Goal: Information Seeking & Learning: Learn about a topic

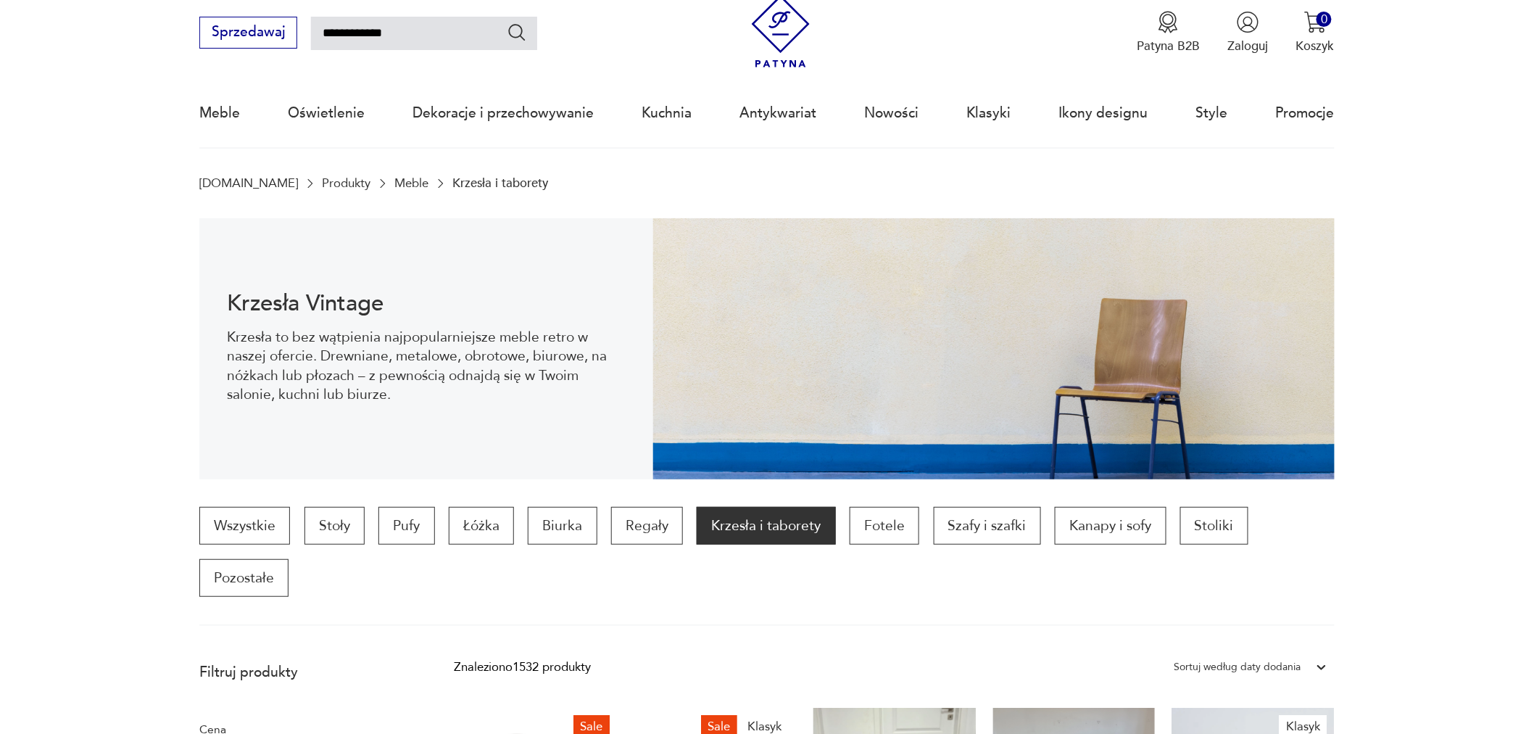
type input "**********"
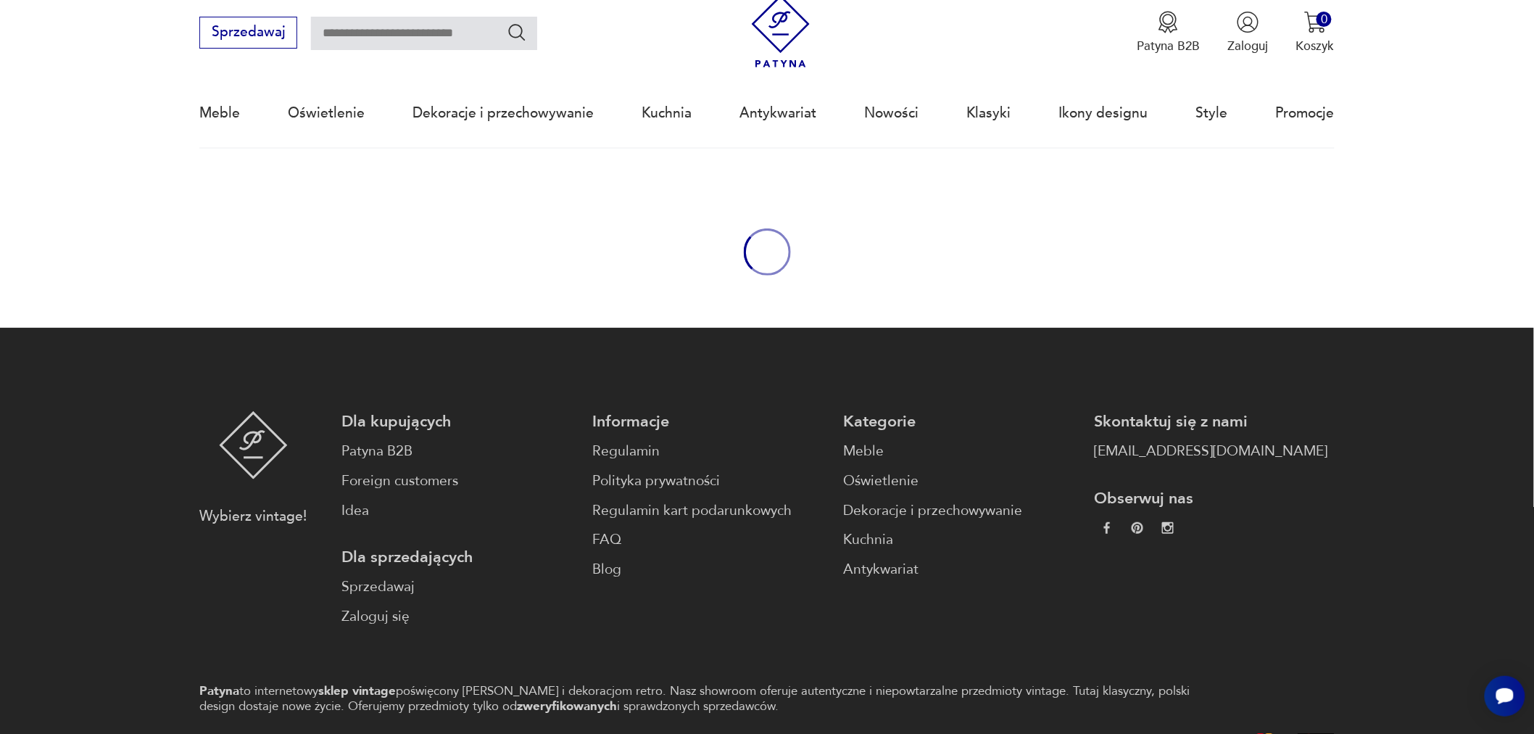
type input "**********"
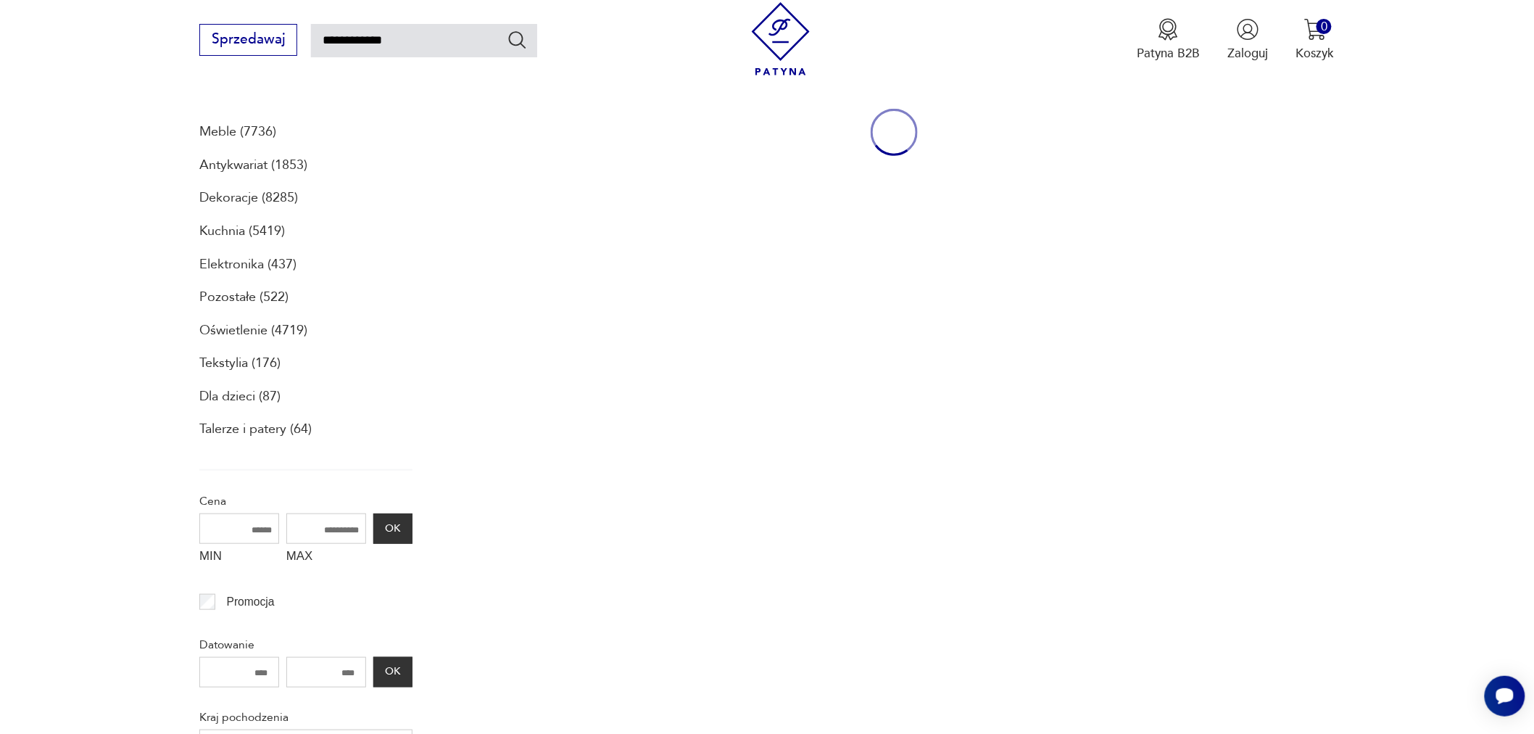
scroll to position [245, 0]
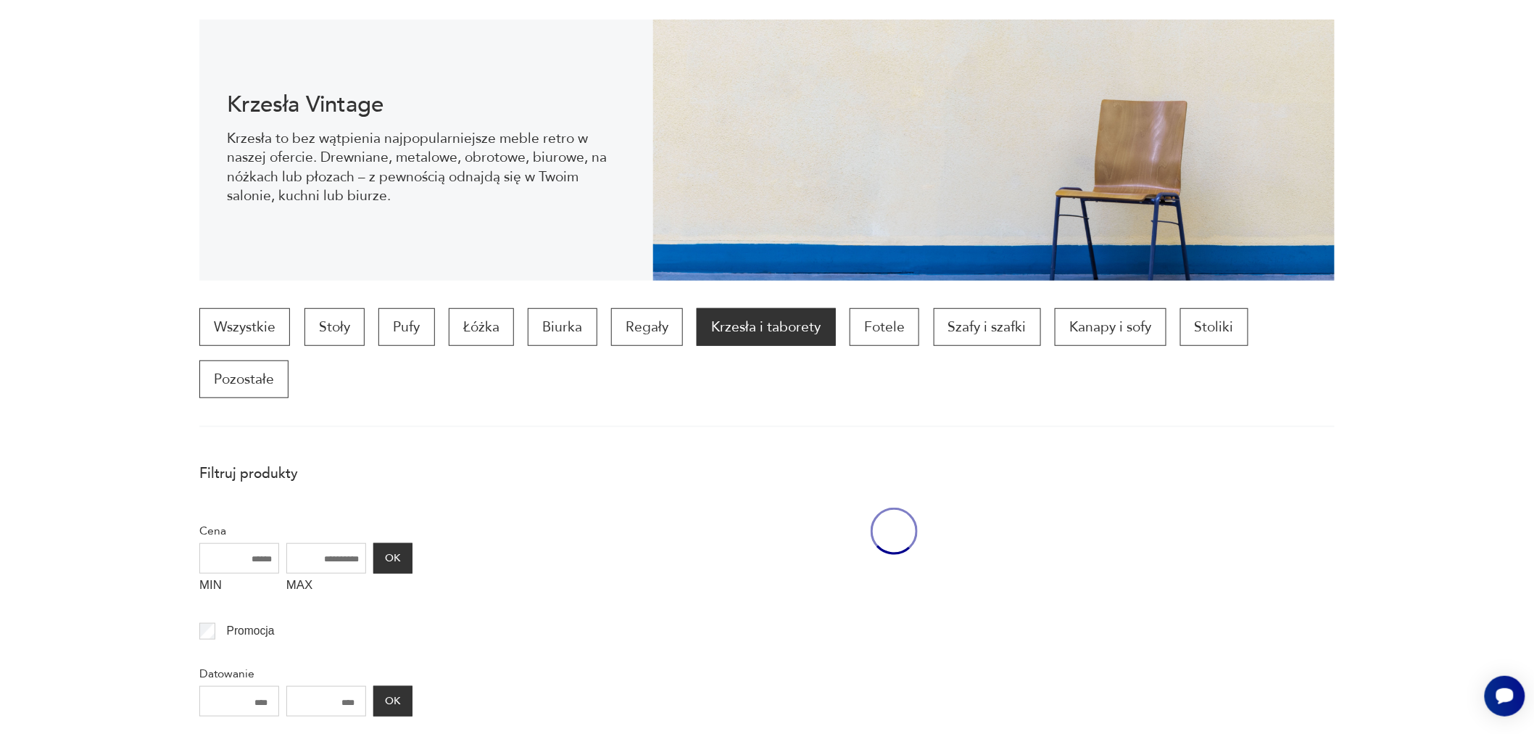
scroll to position [46, 0]
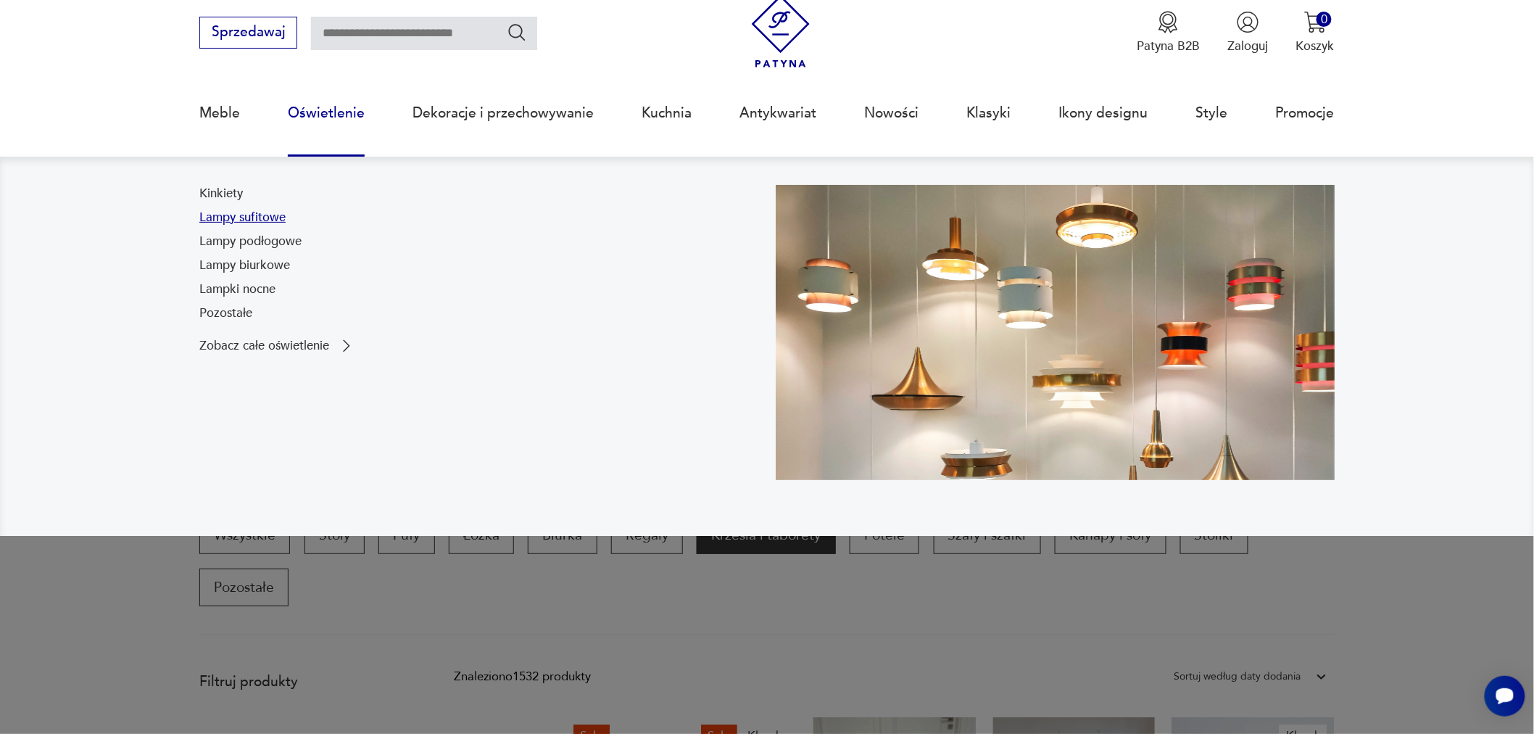
click at [270, 218] on link "Lampy sufitowe" at bounding box center [242, 217] width 86 height 17
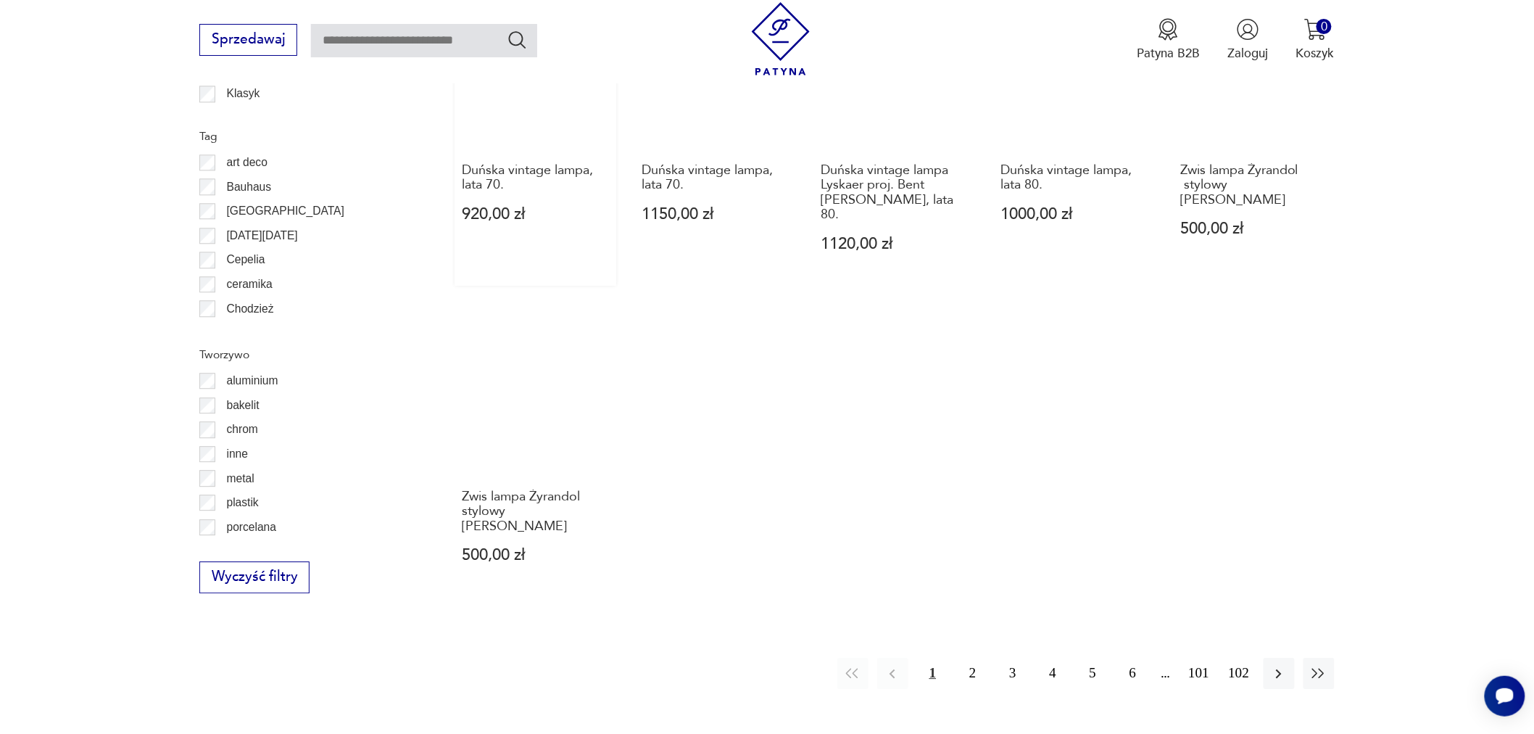
scroll to position [1369, 0]
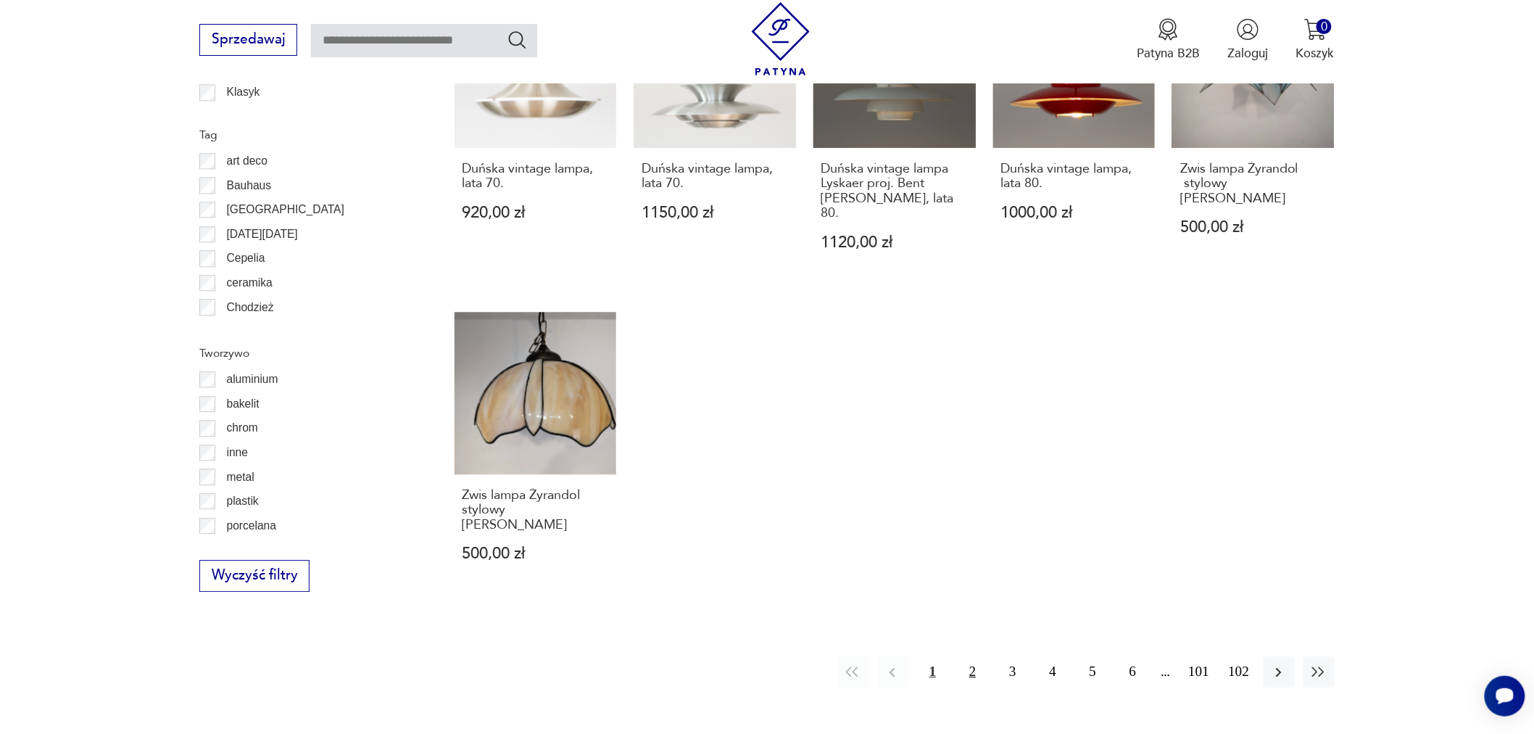
click at [968, 656] on button "2" at bounding box center [972, 671] width 31 height 31
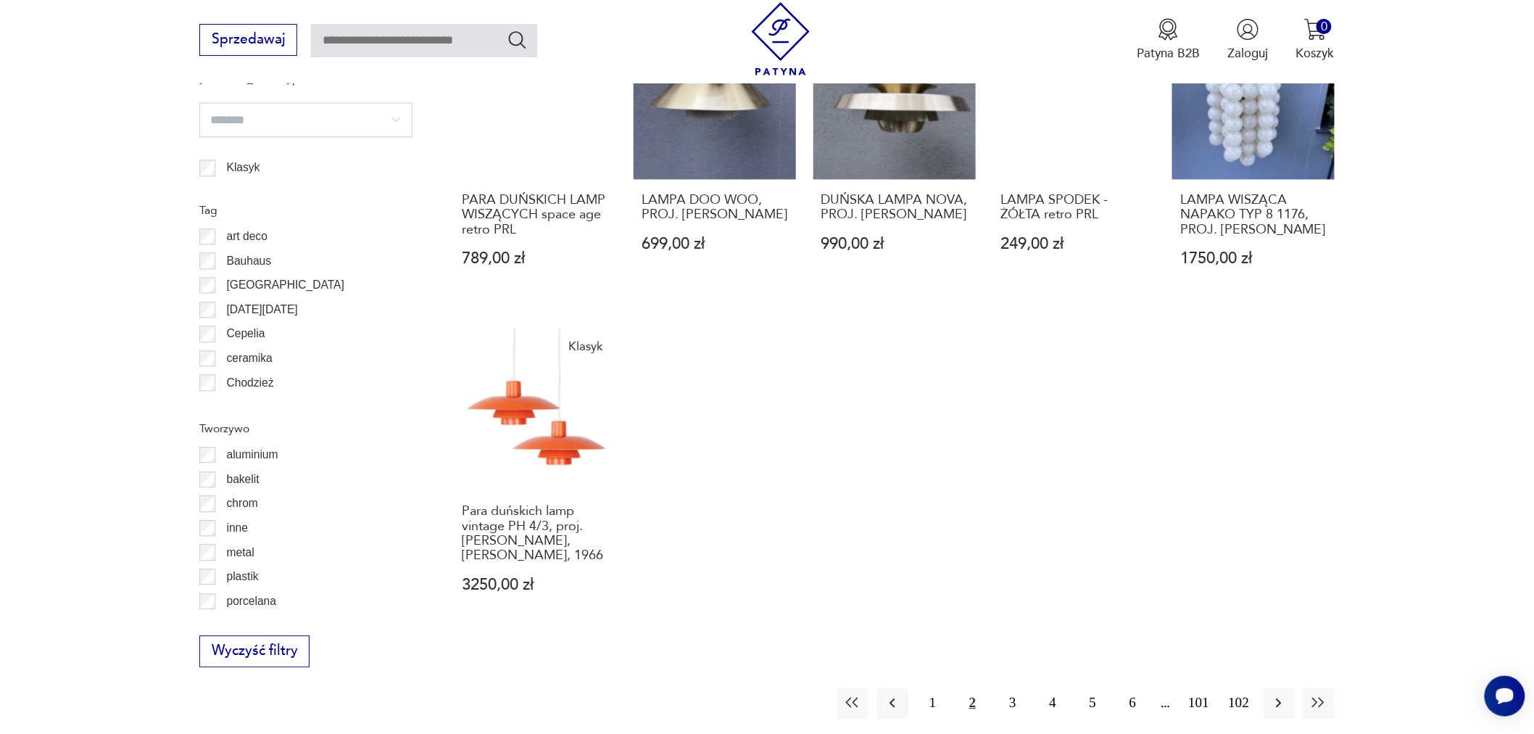
scroll to position [1316, 0]
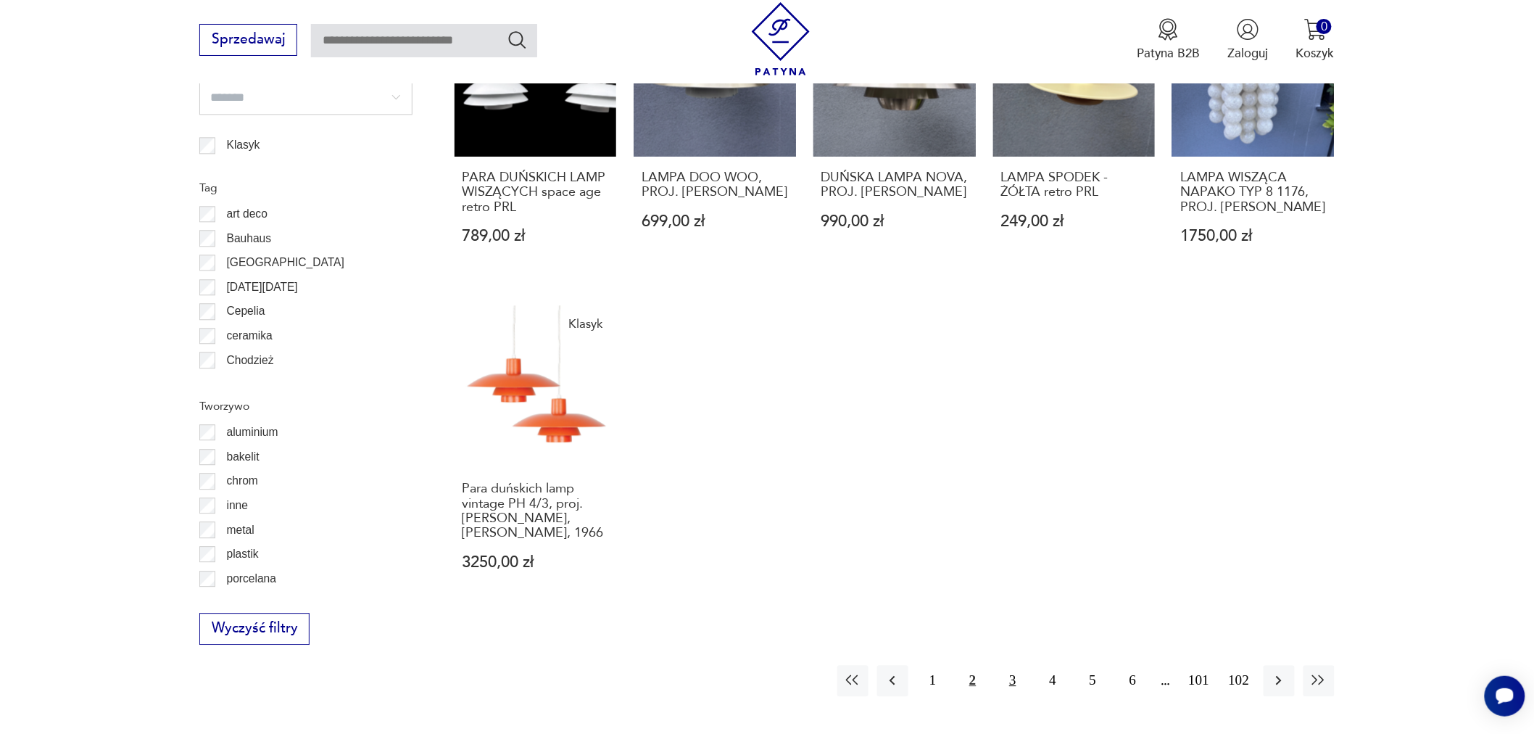
click at [1012, 665] on button "3" at bounding box center [1012, 680] width 31 height 31
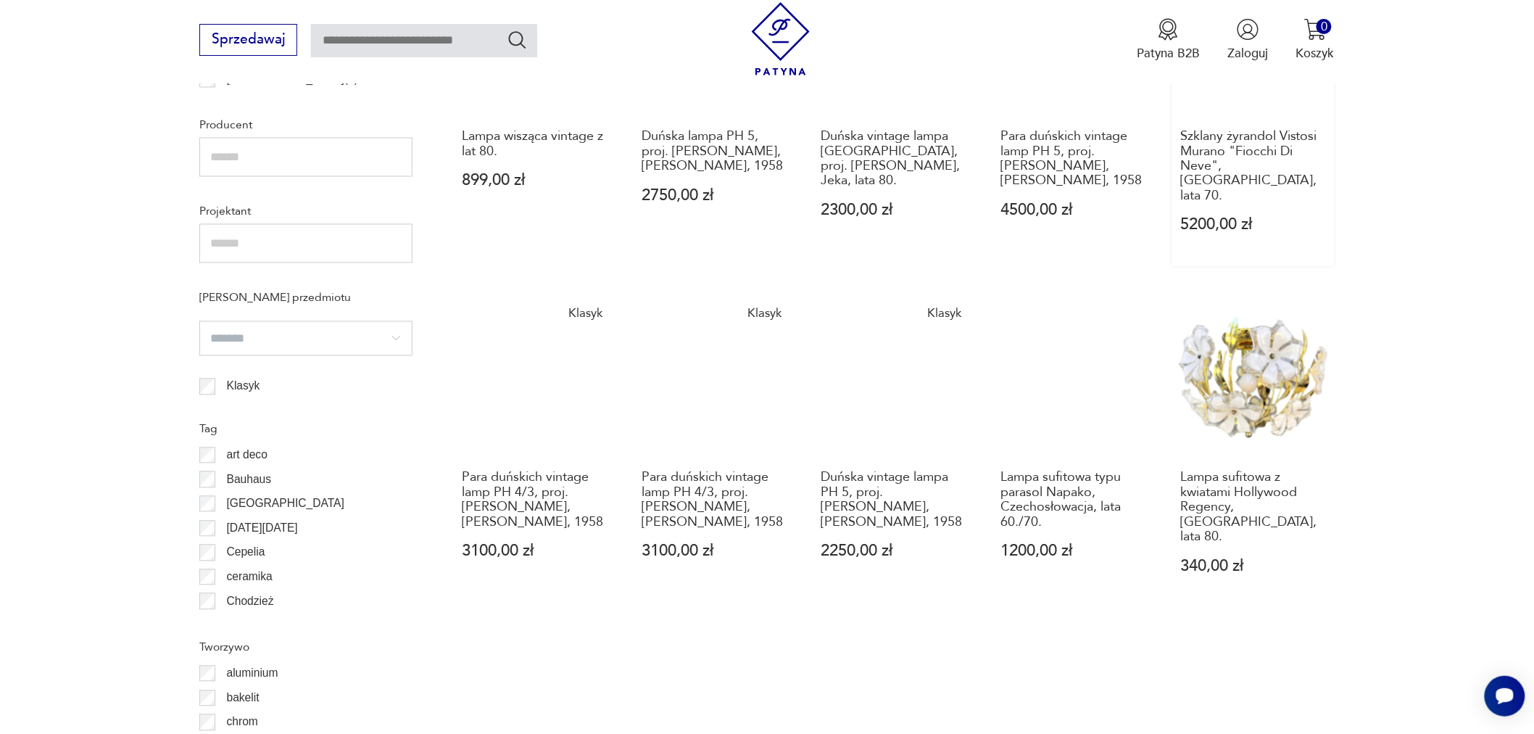
scroll to position [1397, 0]
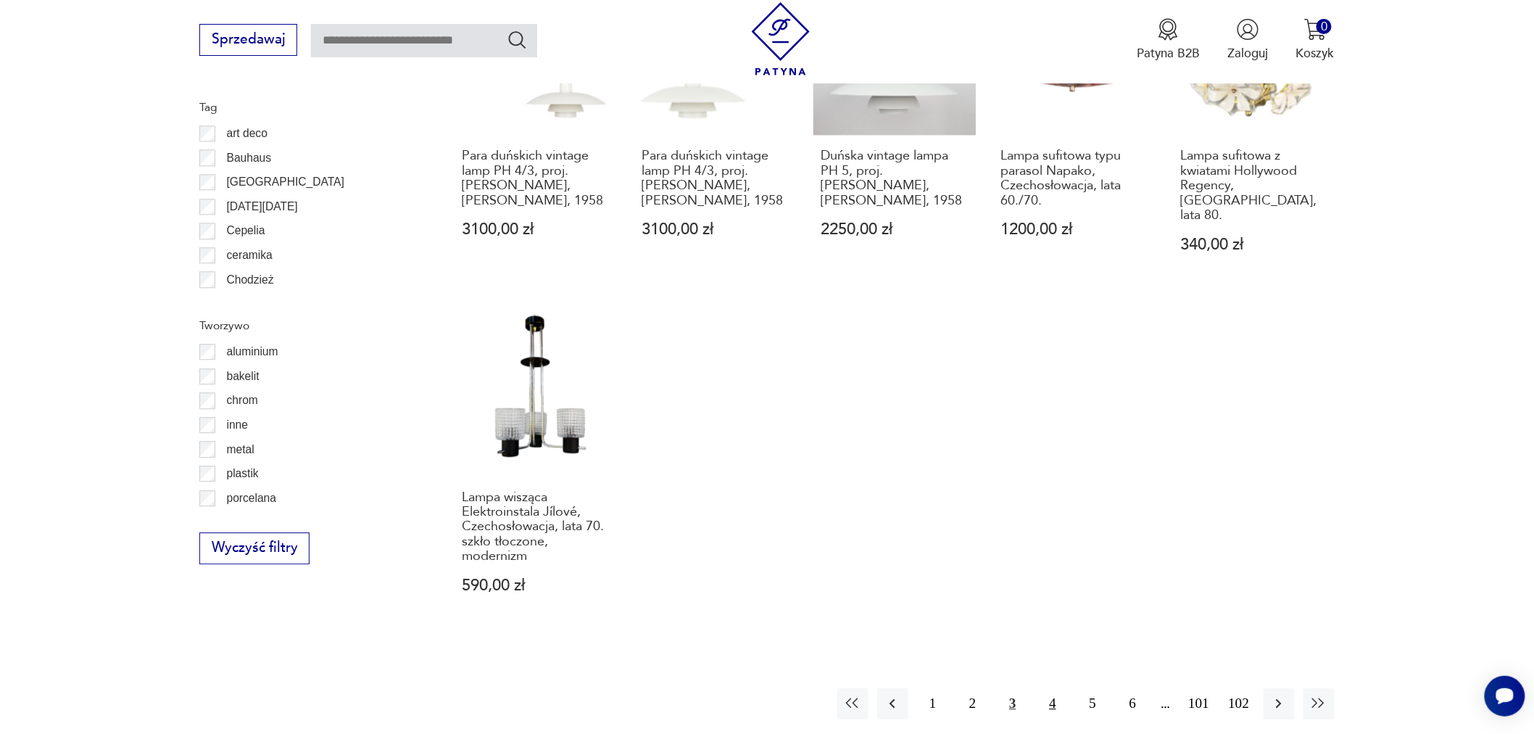
click at [1053, 688] on button "4" at bounding box center [1053, 703] width 31 height 31
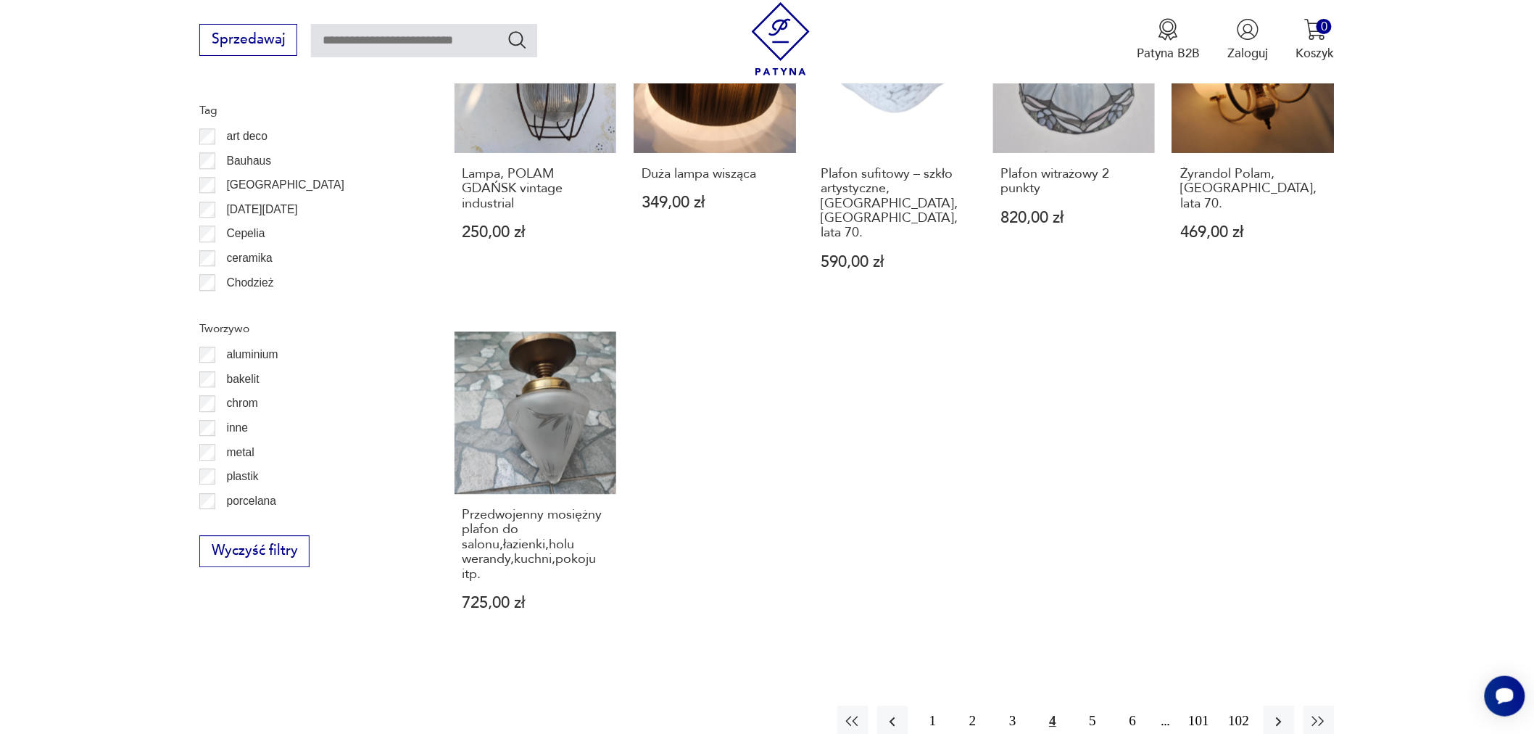
scroll to position [1397, 0]
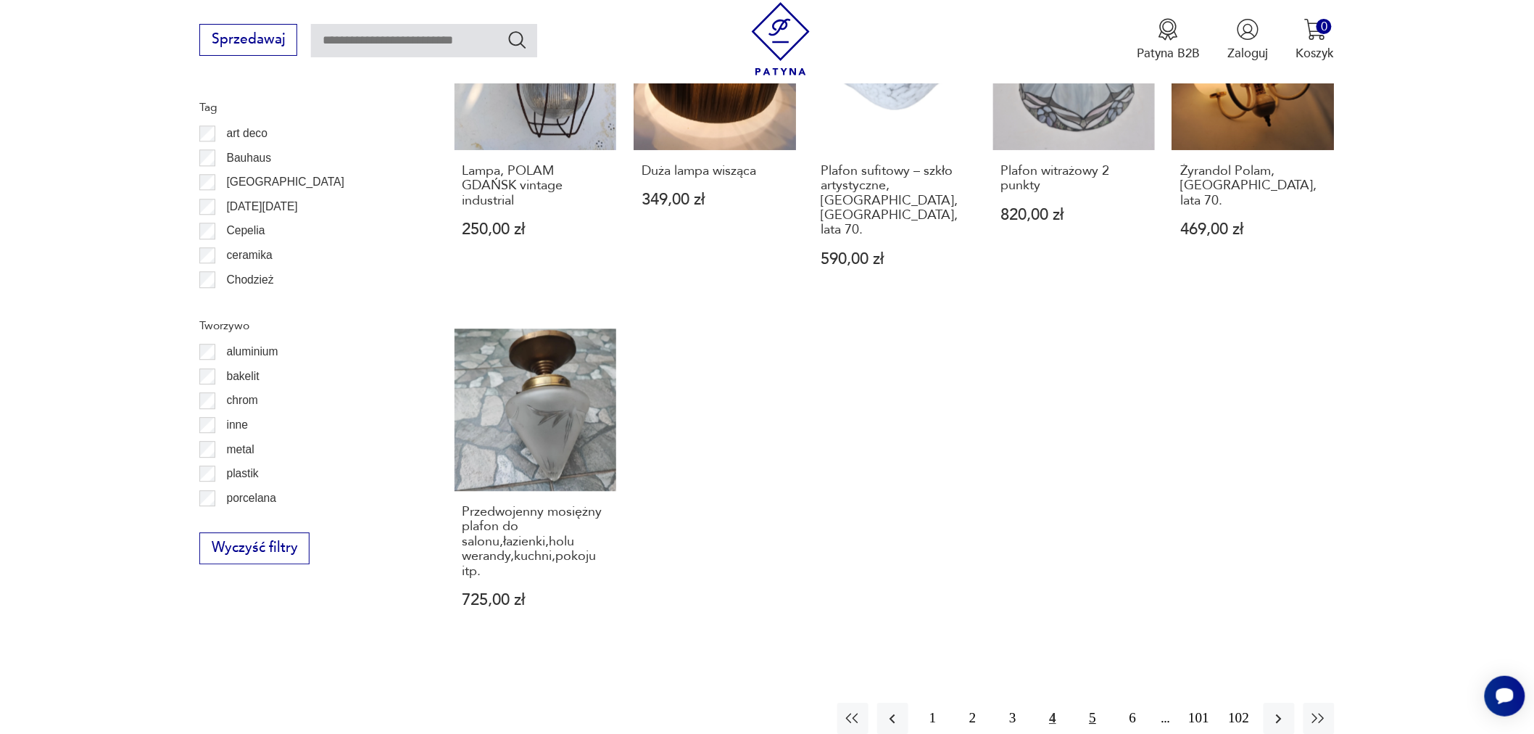
click at [1086, 703] on button "5" at bounding box center [1093, 718] width 31 height 31
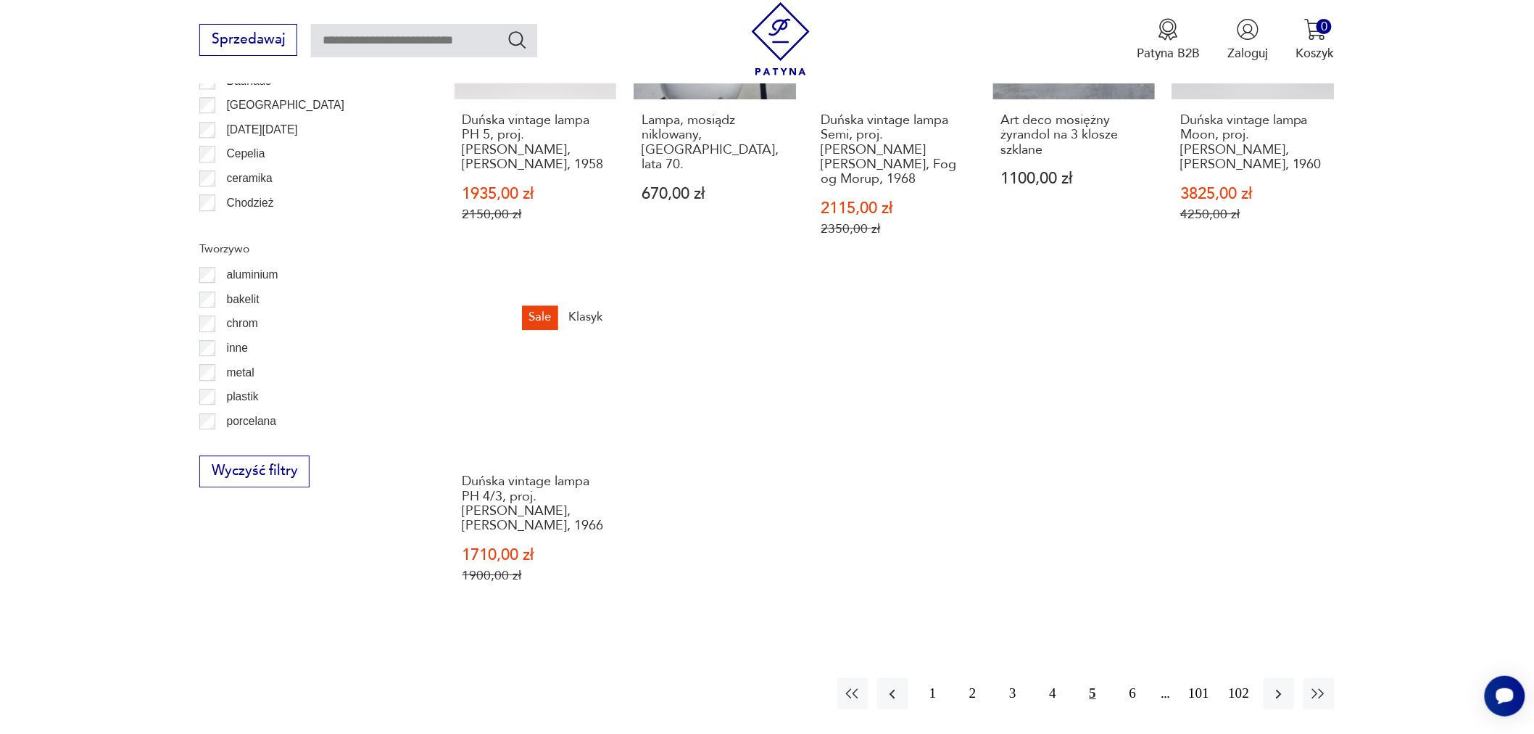
scroll to position [1477, 0]
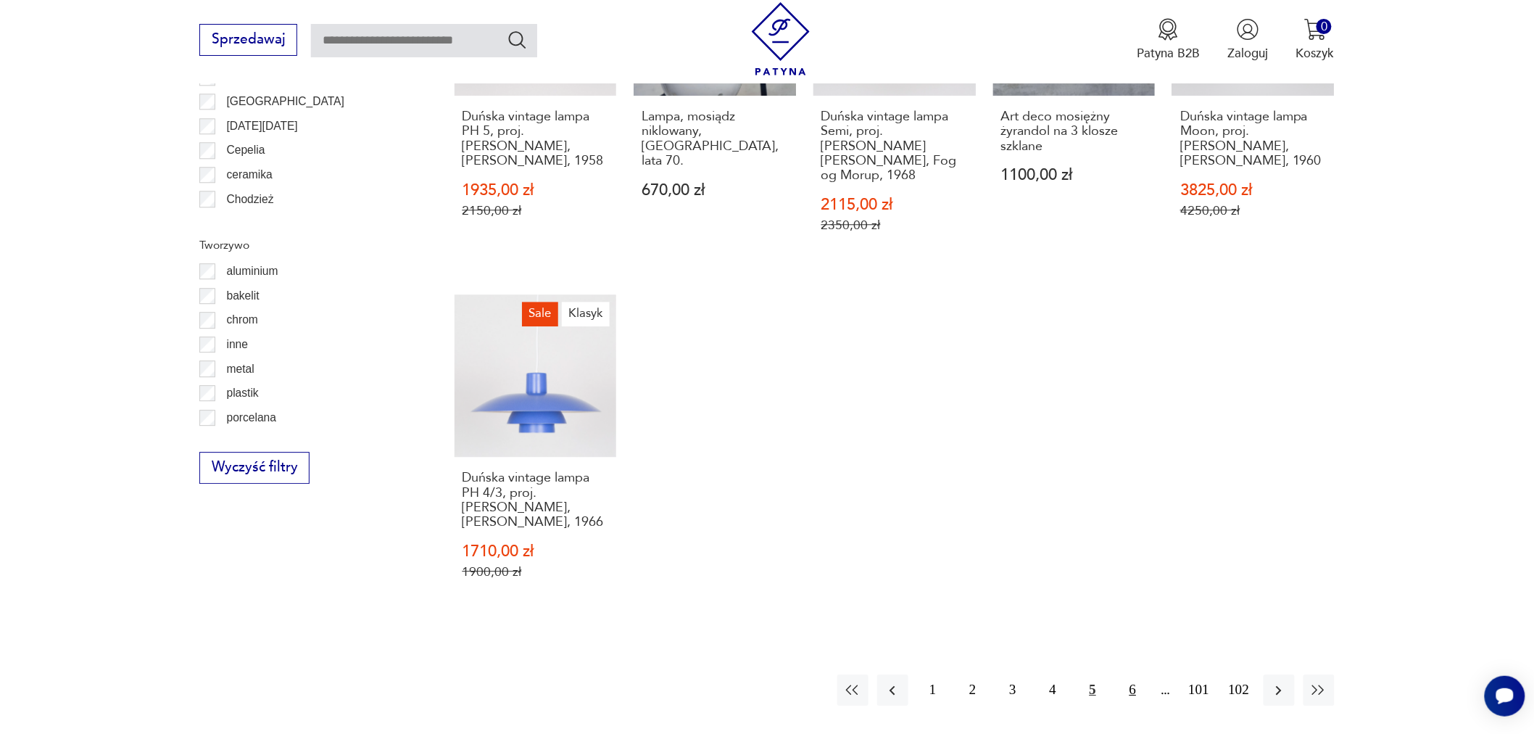
click at [1133, 674] on button "6" at bounding box center [1132, 689] width 31 height 31
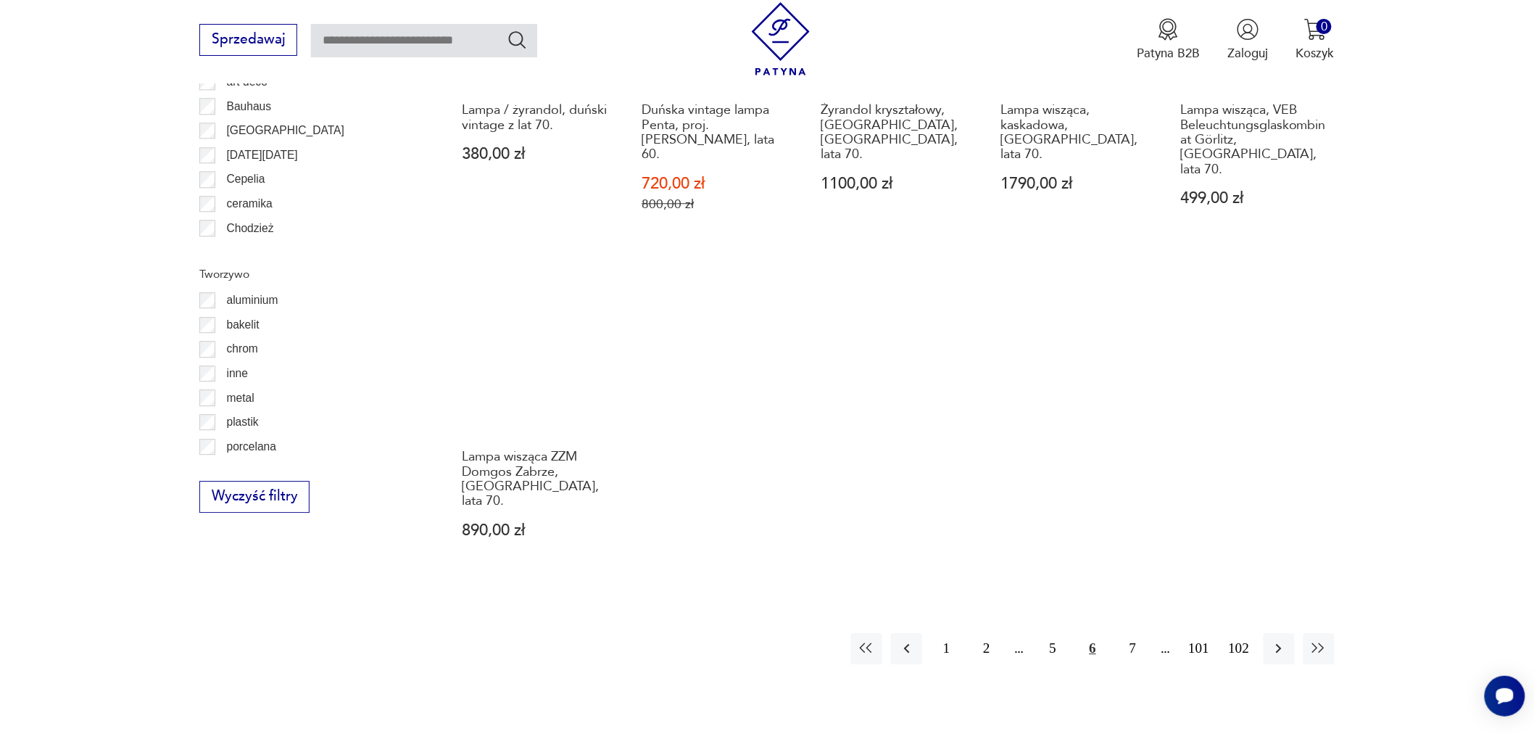
scroll to position [1450, 0]
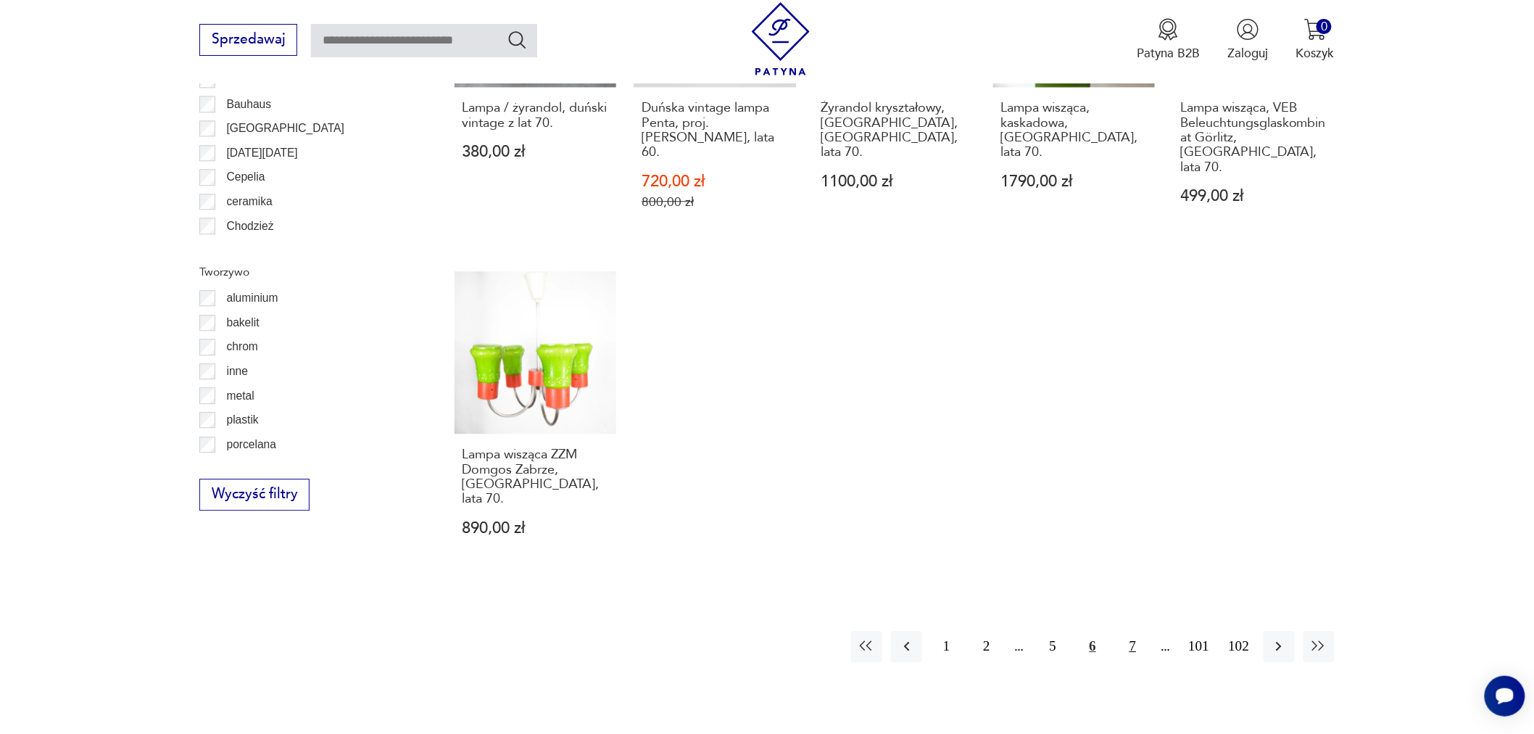
click at [1128, 631] on button "7" at bounding box center [1132, 646] width 31 height 31
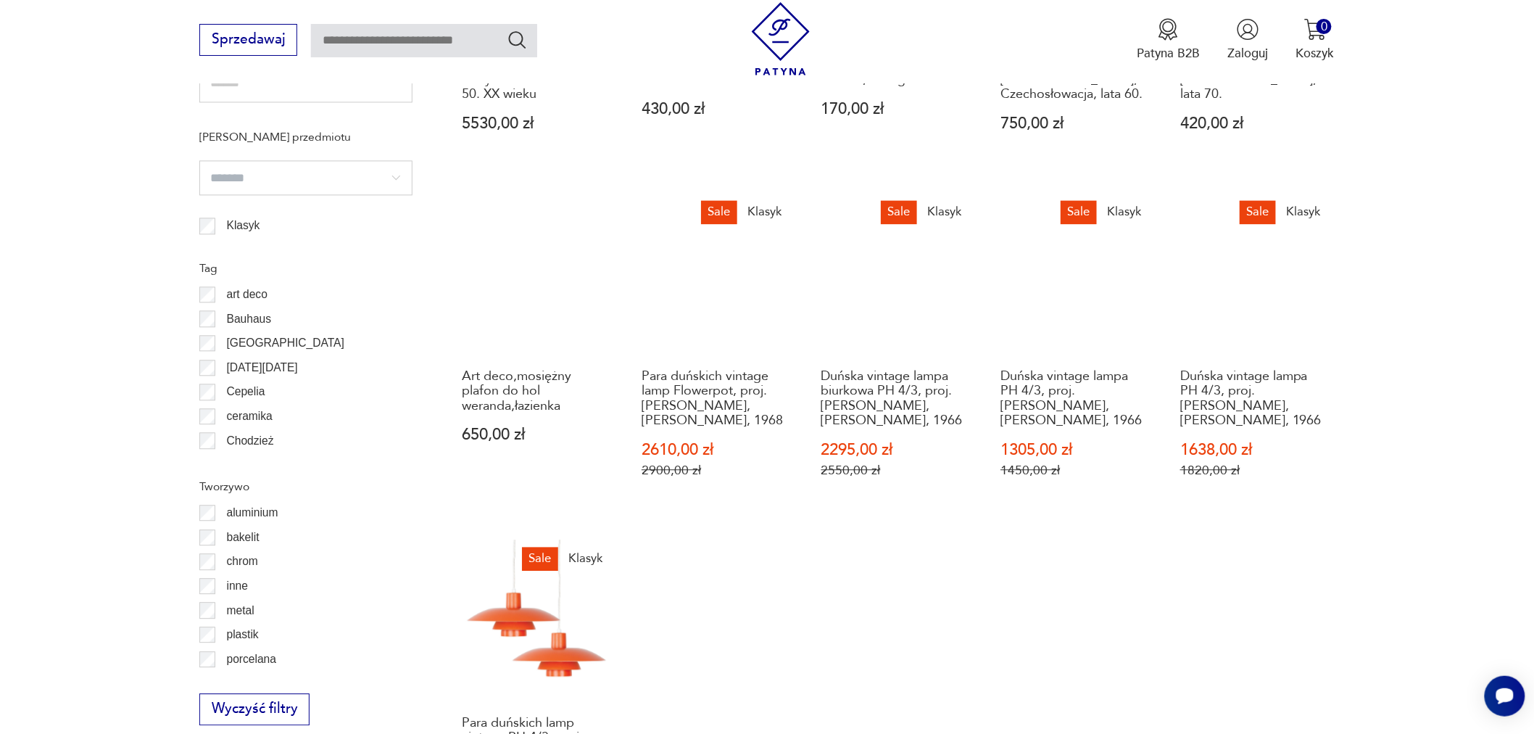
scroll to position [1639, 0]
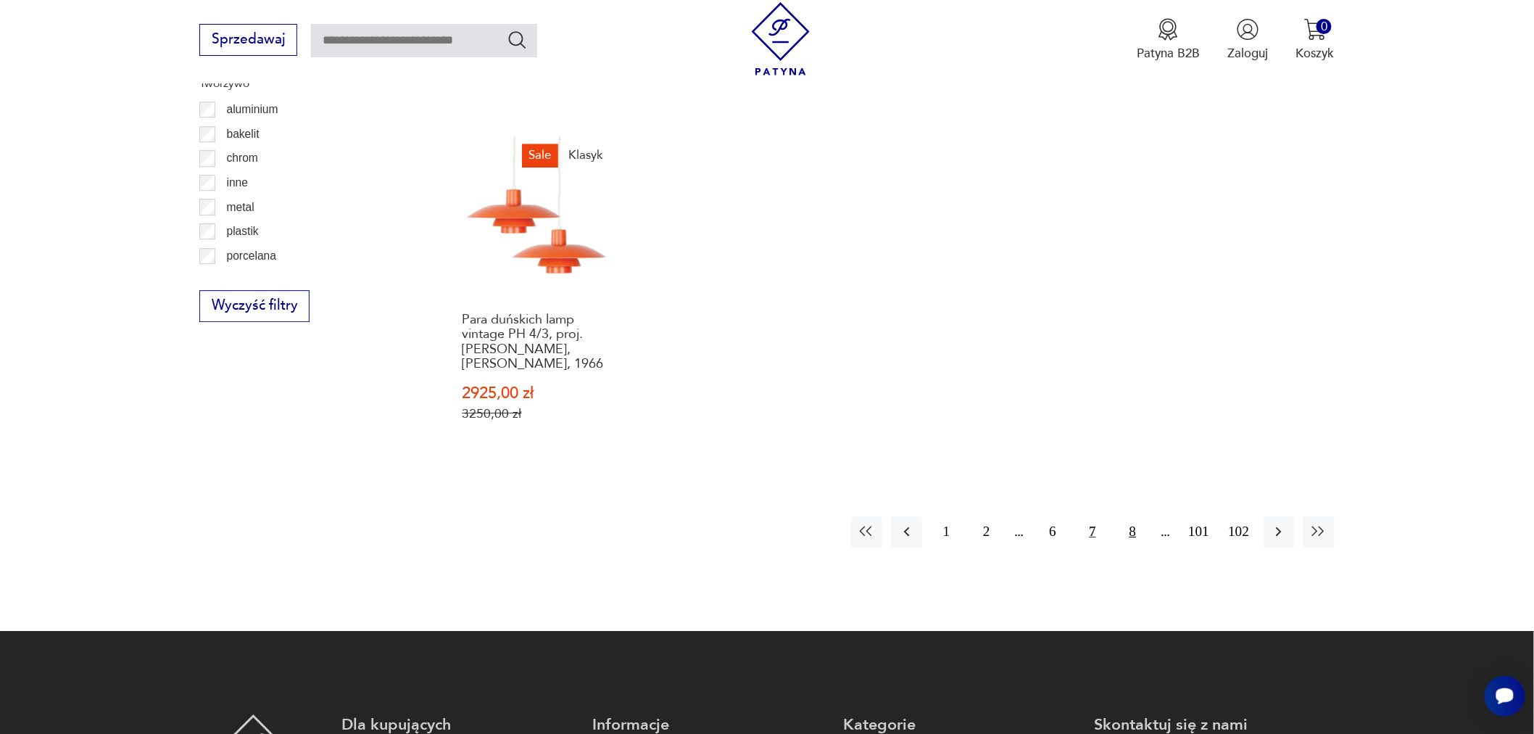
click at [1124, 516] on button "8" at bounding box center [1132, 531] width 31 height 31
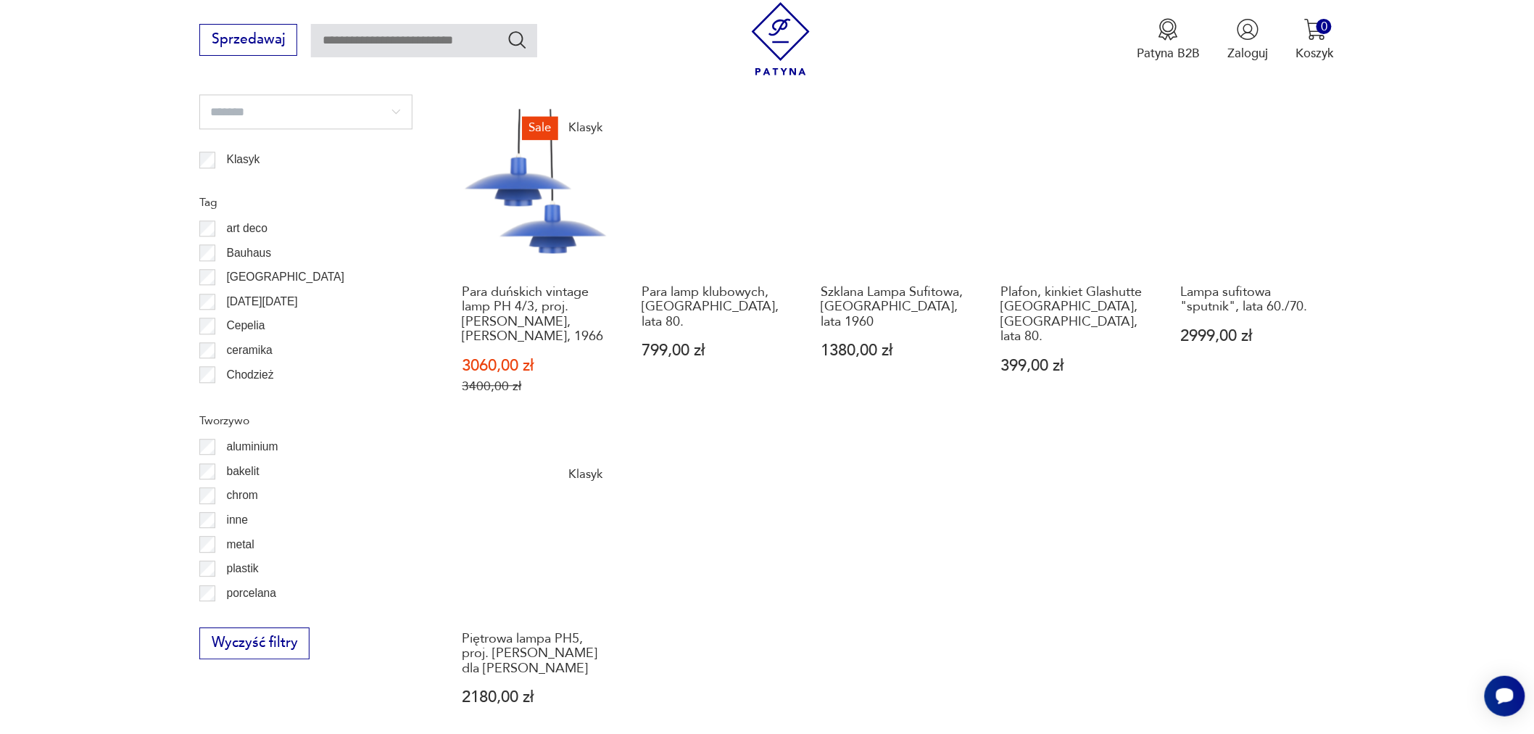
scroll to position [1316, 0]
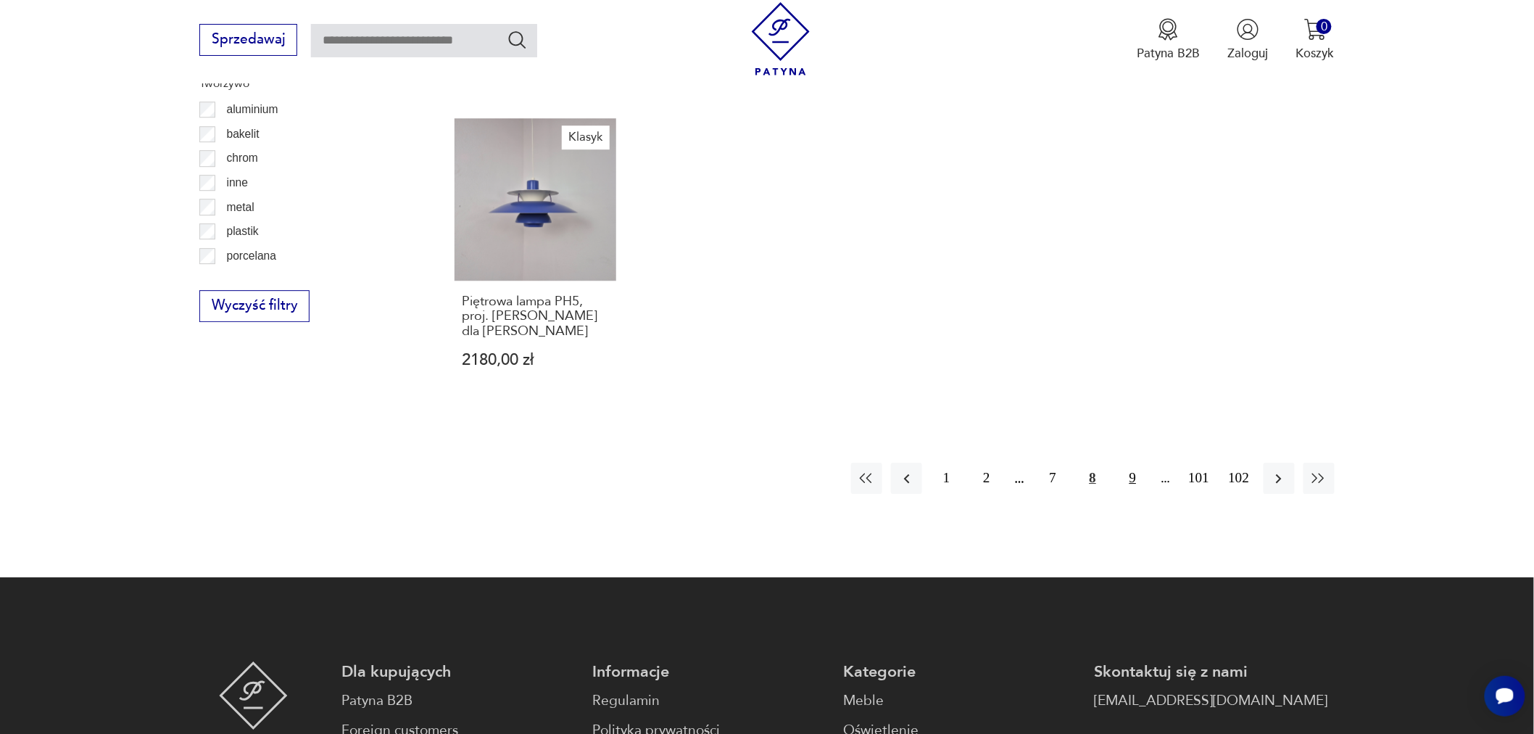
click at [1134, 463] on button "9" at bounding box center [1132, 478] width 31 height 31
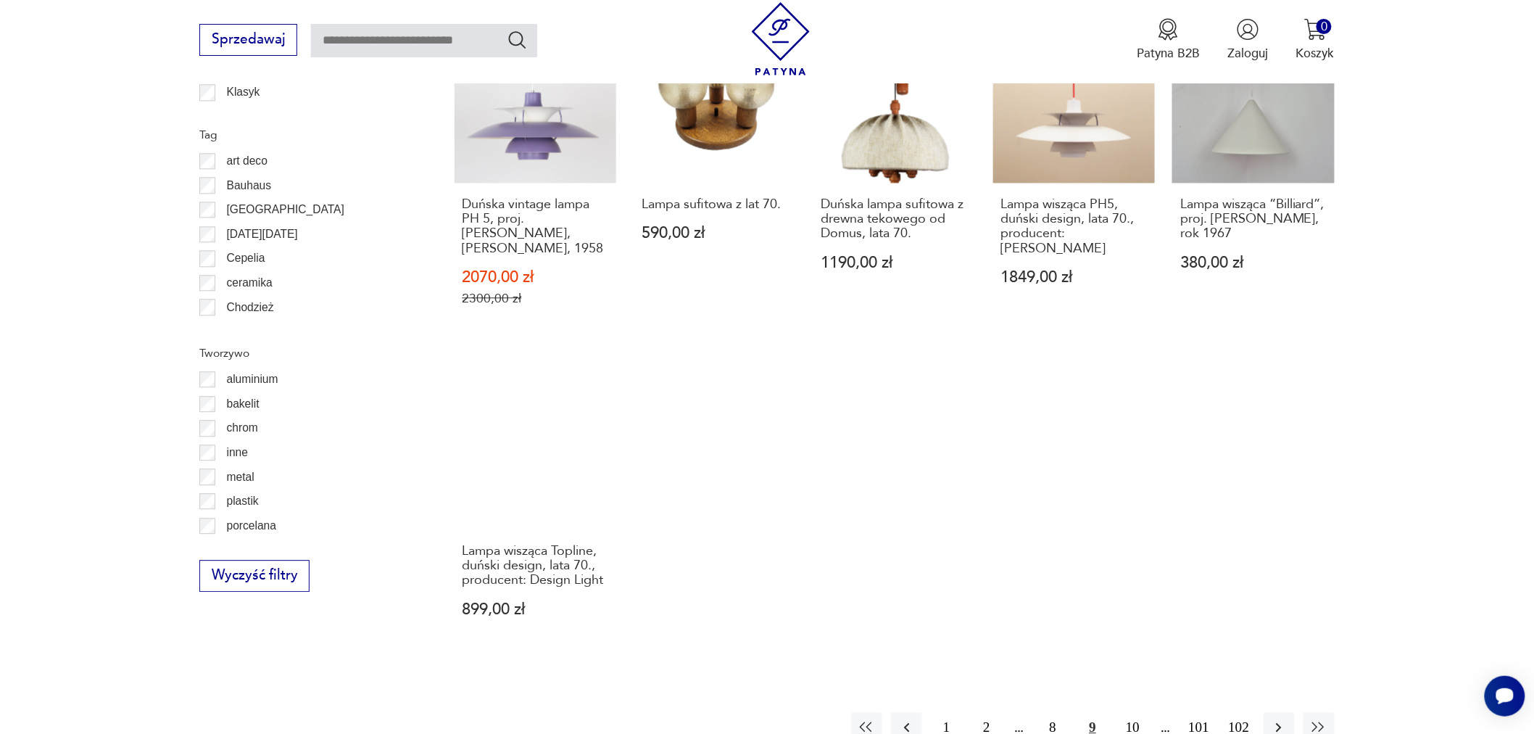
scroll to position [1558, 0]
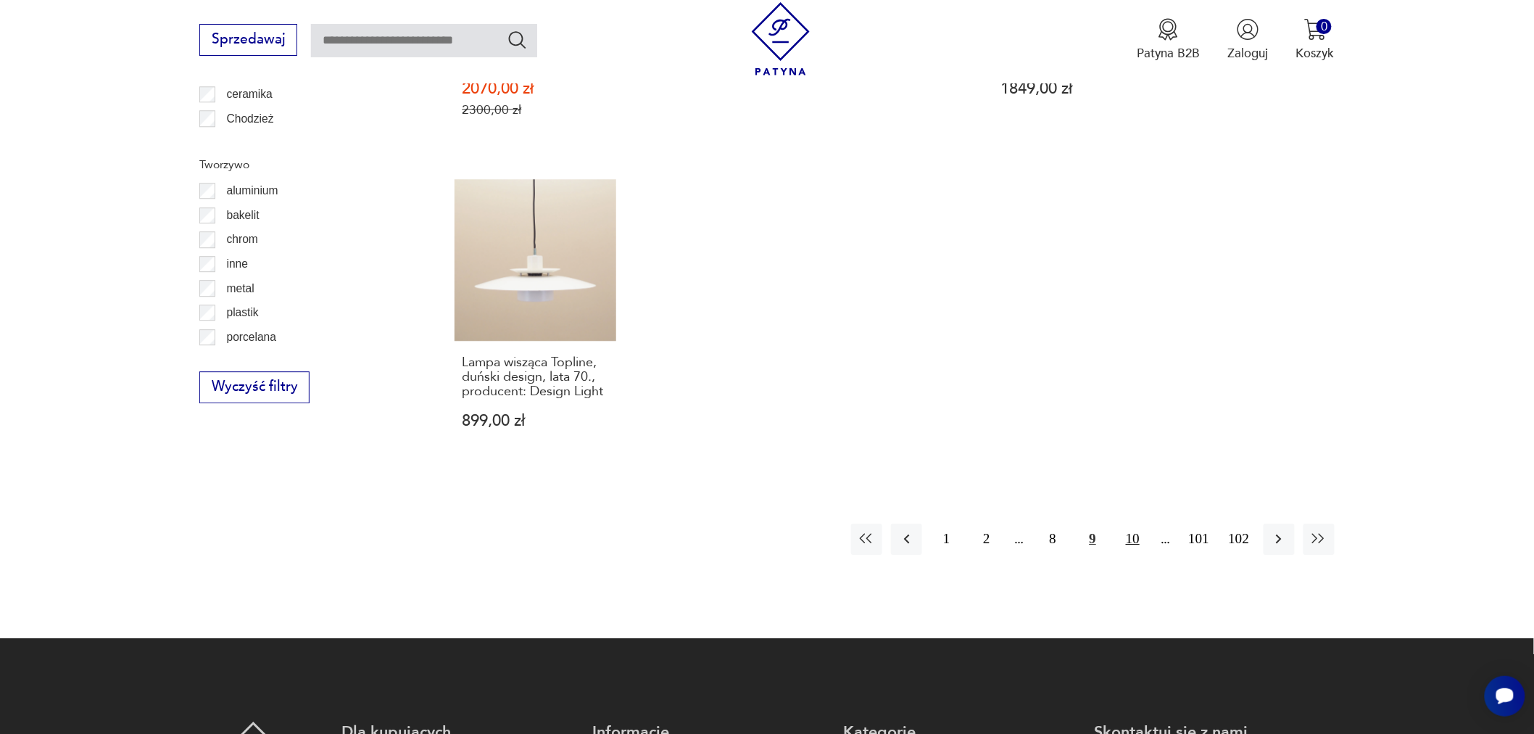
click at [1127, 524] on button "10" at bounding box center [1132, 539] width 31 height 31
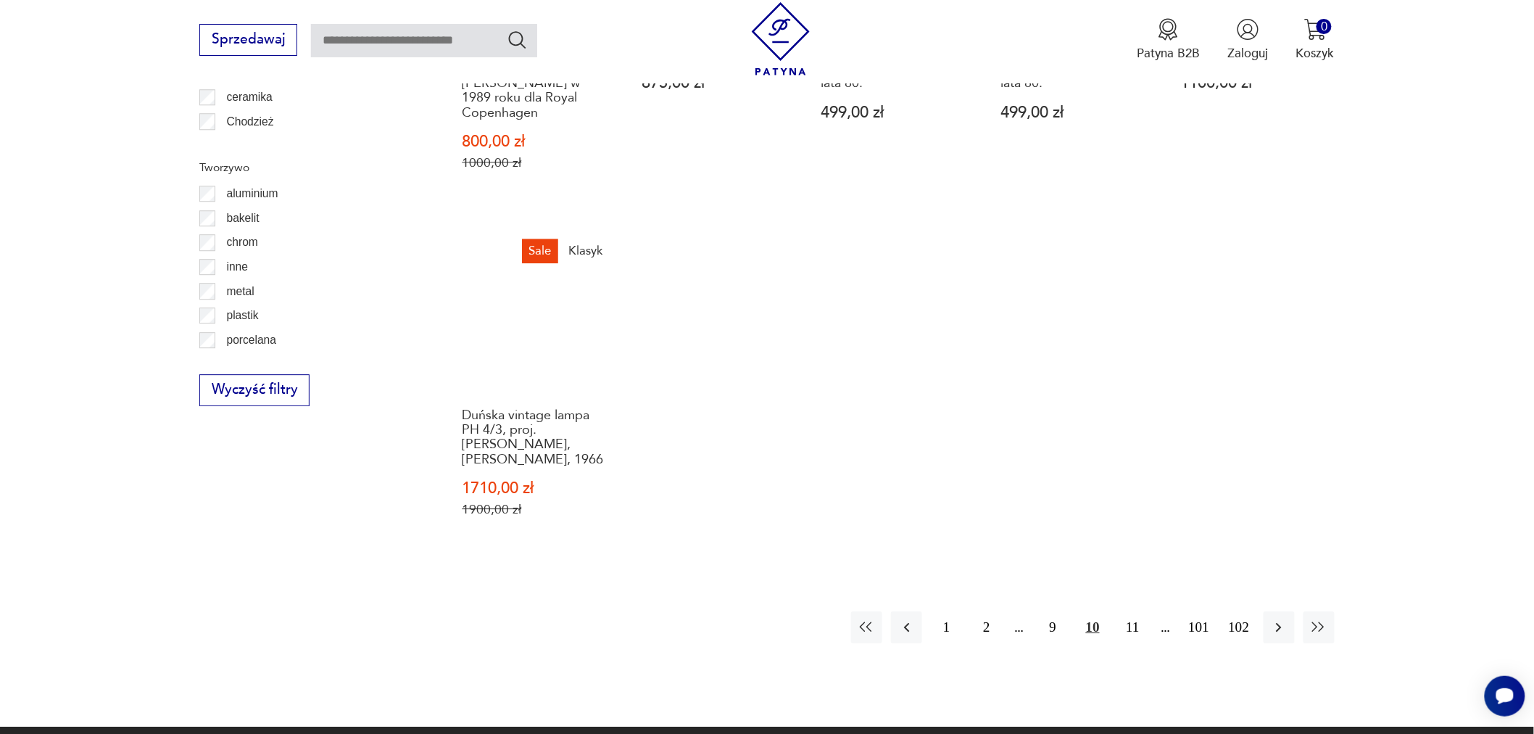
scroll to position [1558, 0]
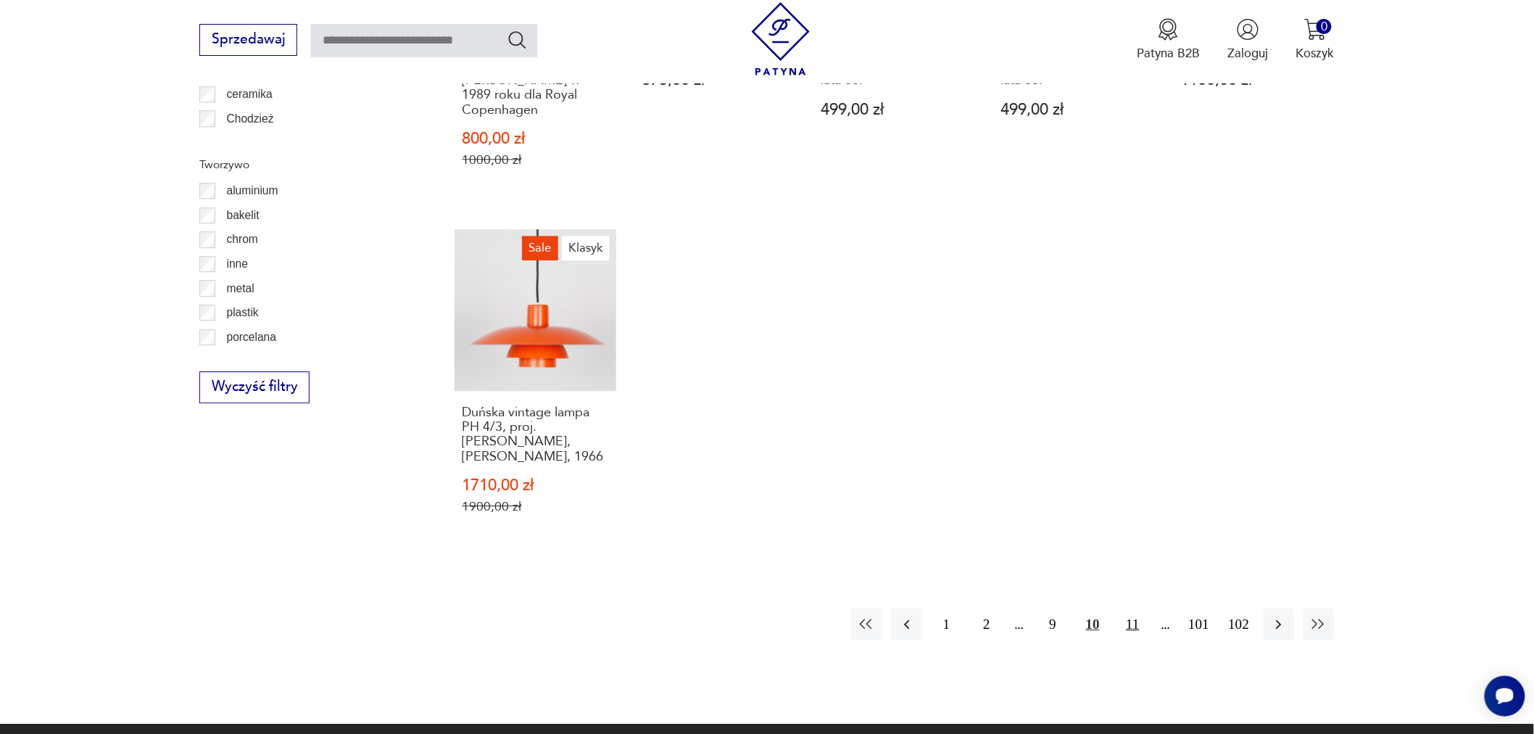
click at [1139, 609] on button "11" at bounding box center [1132, 623] width 31 height 31
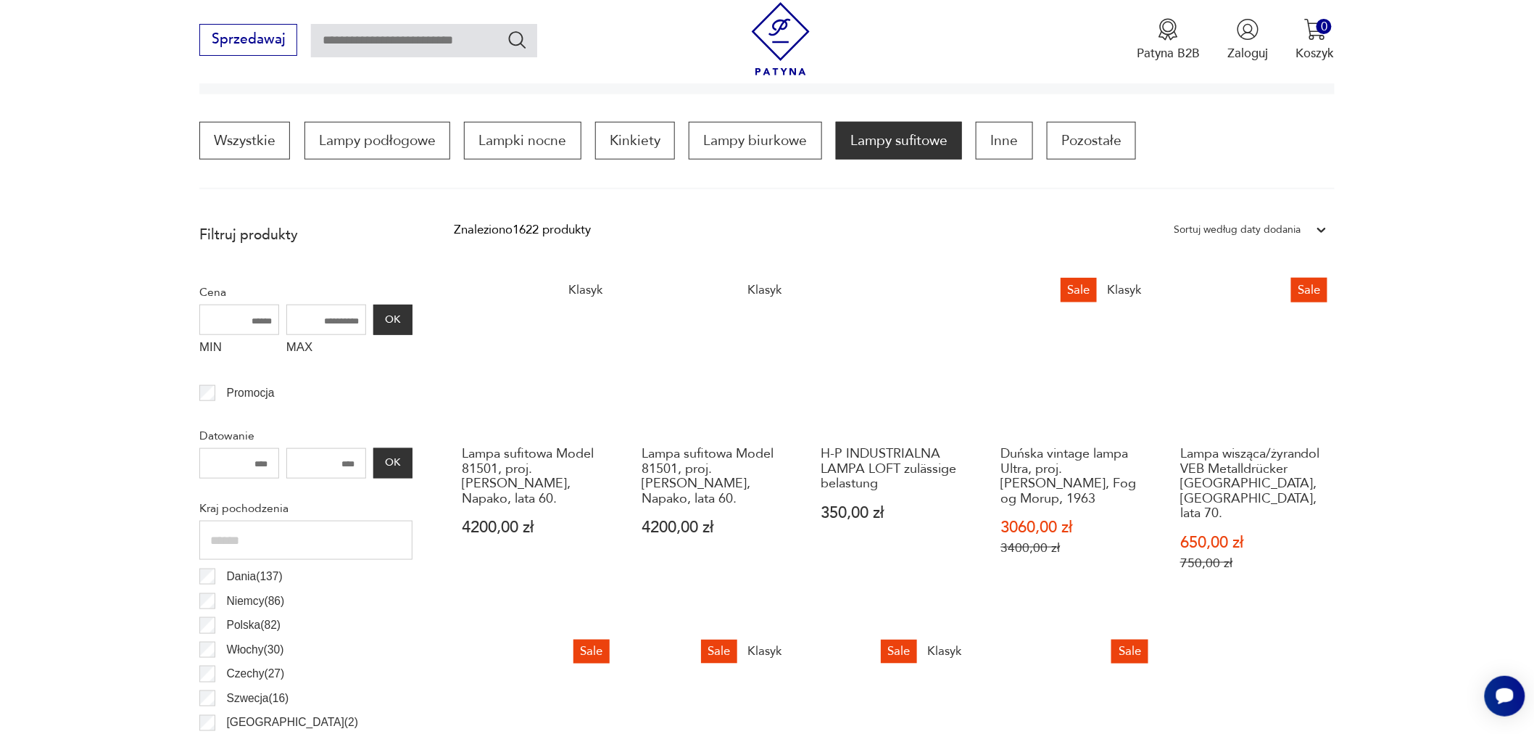
scroll to position [430, 0]
